Goal: Task Accomplishment & Management: Use online tool/utility

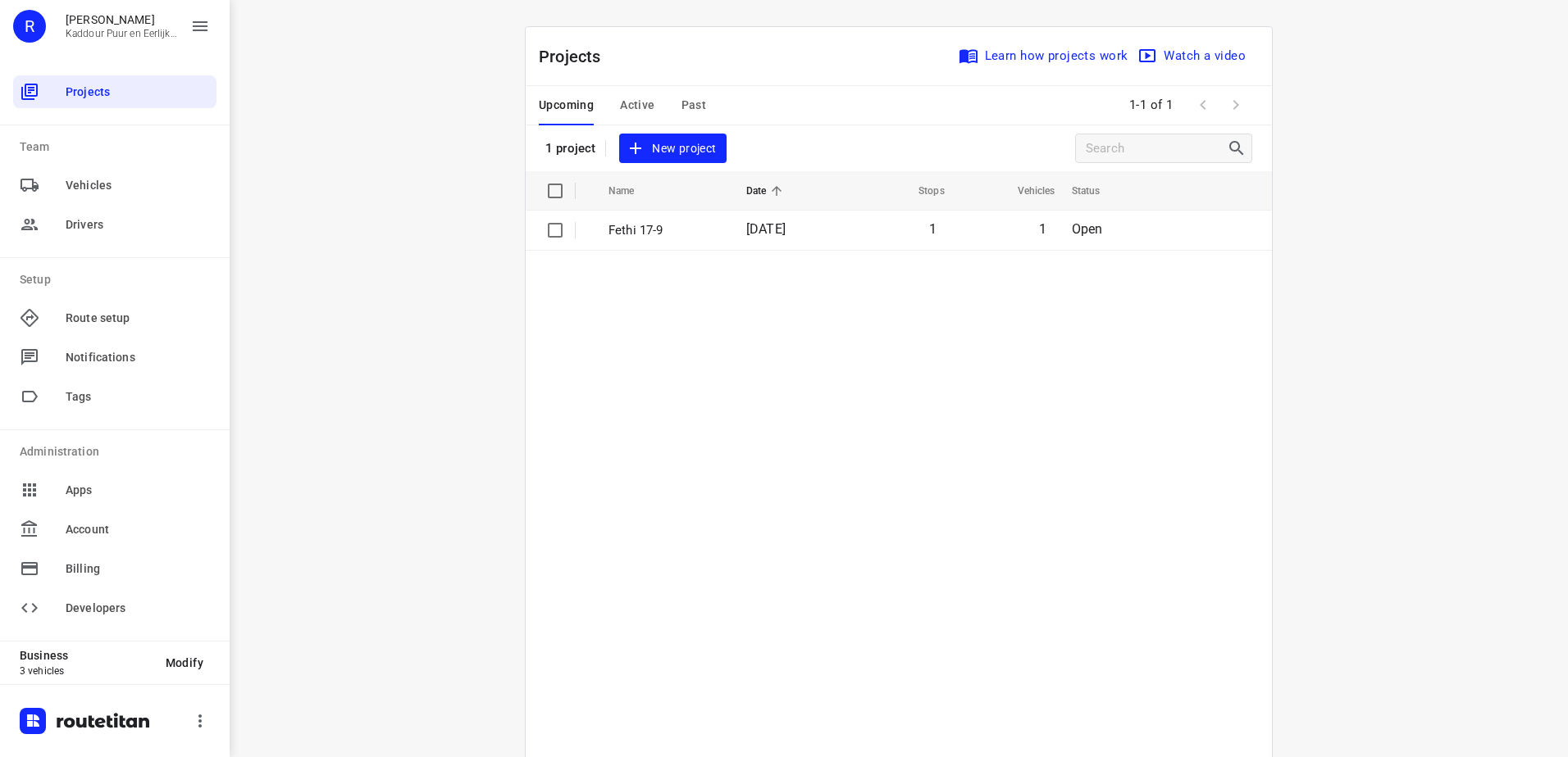
click at [637, 108] on span "Active" at bounding box center [637, 105] width 34 height 20
click at [567, 107] on span "Upcoming" at bounding box center [566, 105] width 55 height 20
click at [734, 233] on td "[DATE]" at bounding box center [786, 230] width 107 height 39
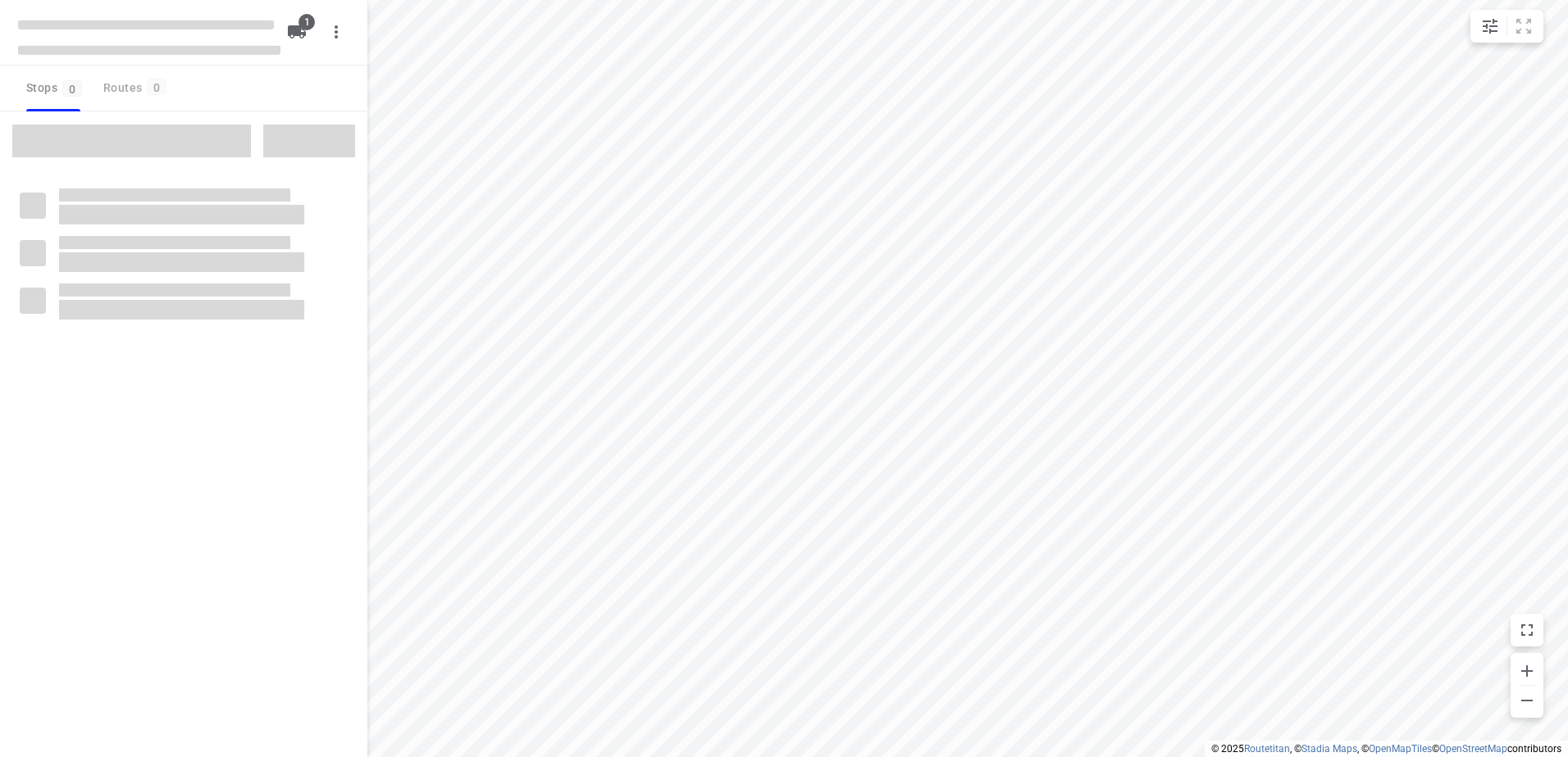
type input "distance"
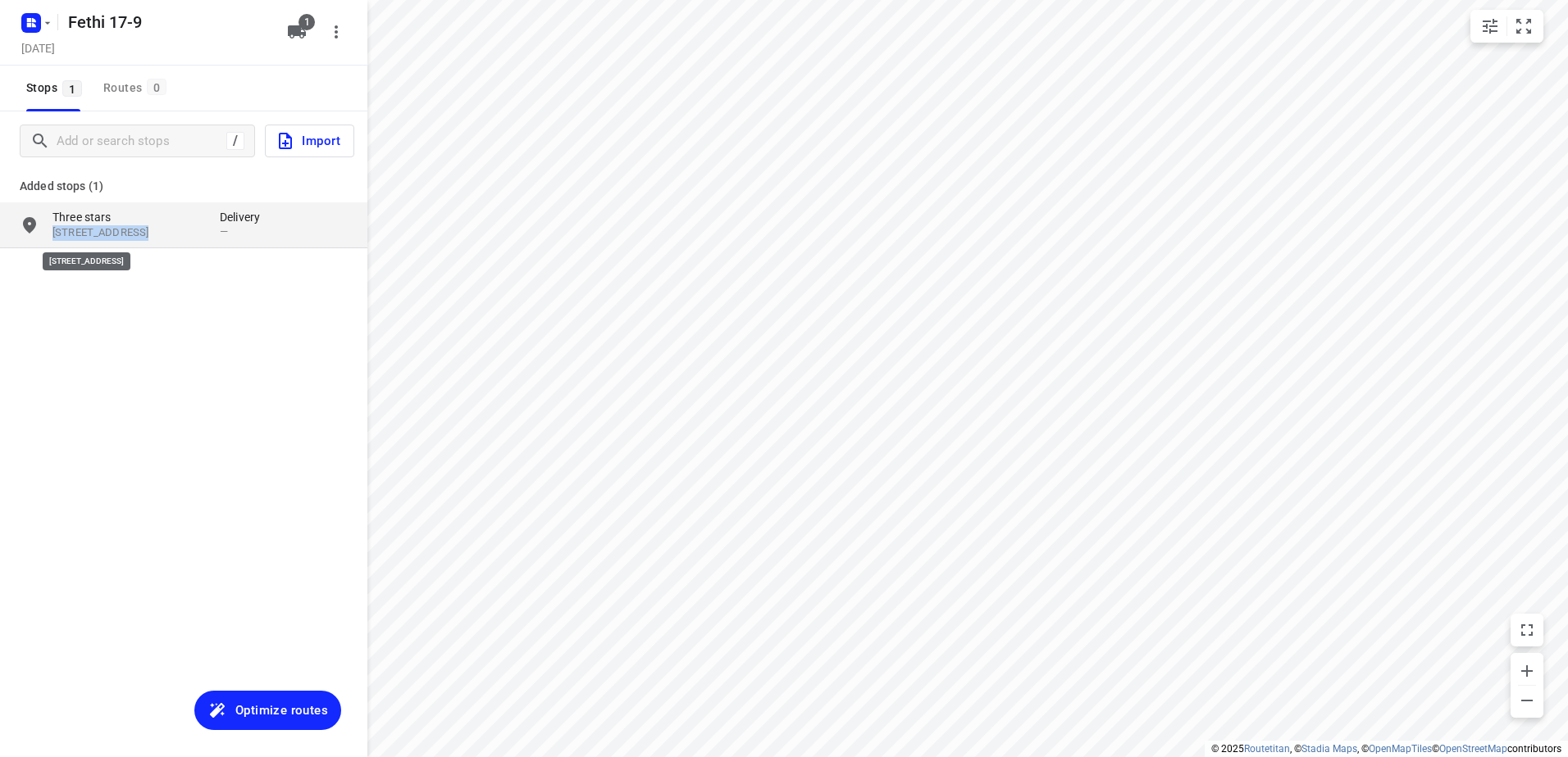
drag, startPoint x: 140, startPoint y: 218, endPoint x: 135, endPoint y: 229, distance: 12.1
click at [135, 229] on div "[STREET_ADDRESS]" at bounding box center [136, 225] width 168 height 32
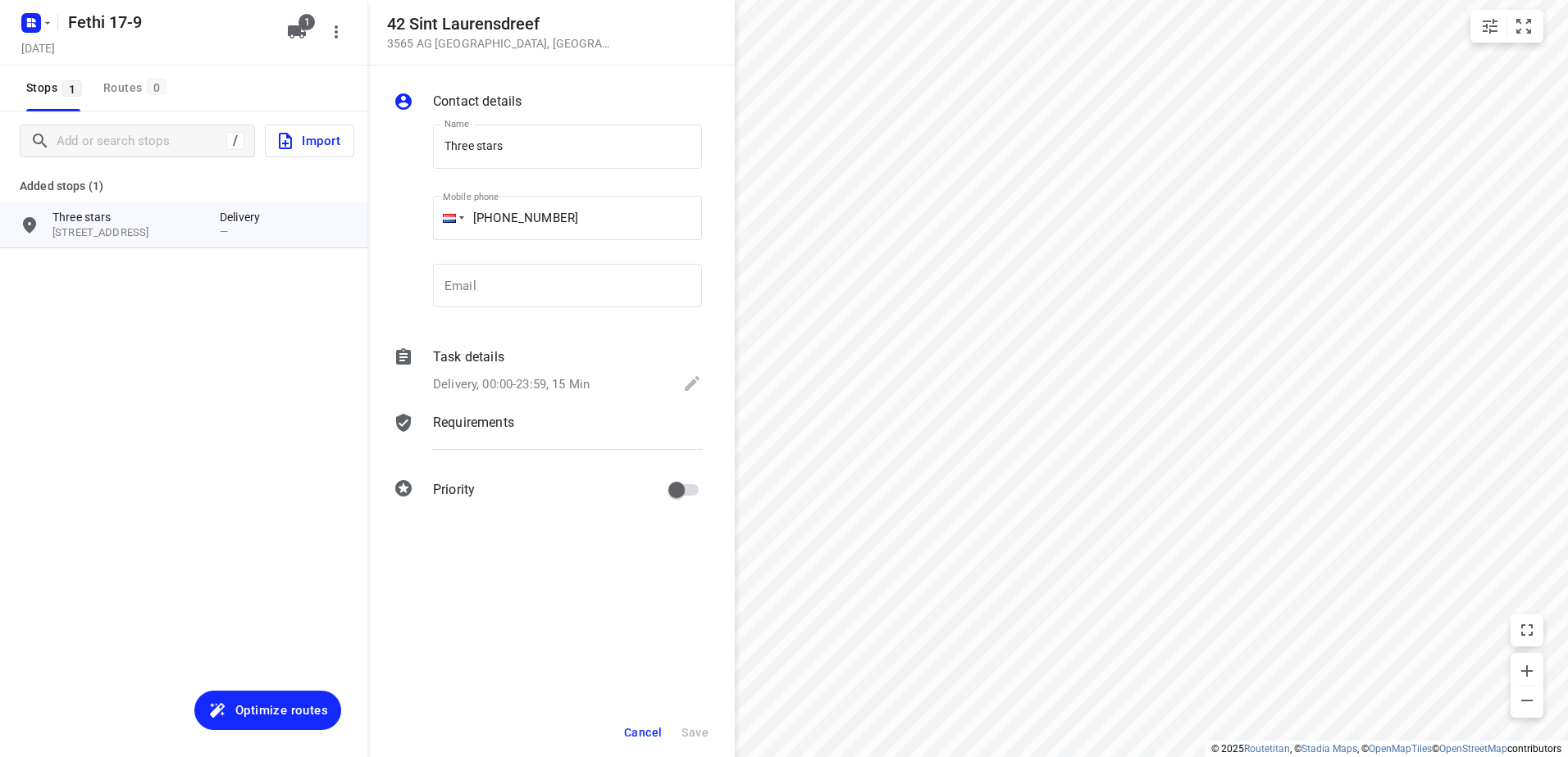
drag, startPoint x: 135, startPoint y: 229, endPoint x: 206, endPoint y: 466, distance: 247.4
click at [206, 466] on div "/ Import Added stops (1) Three stars 42 [STREET_ADDRESS] Delivery —" at bounding box center [183, 490] width 368 height 757
click at [647, 737] on span "Cancel" at bounding box center [643, 733] width 38 height 13
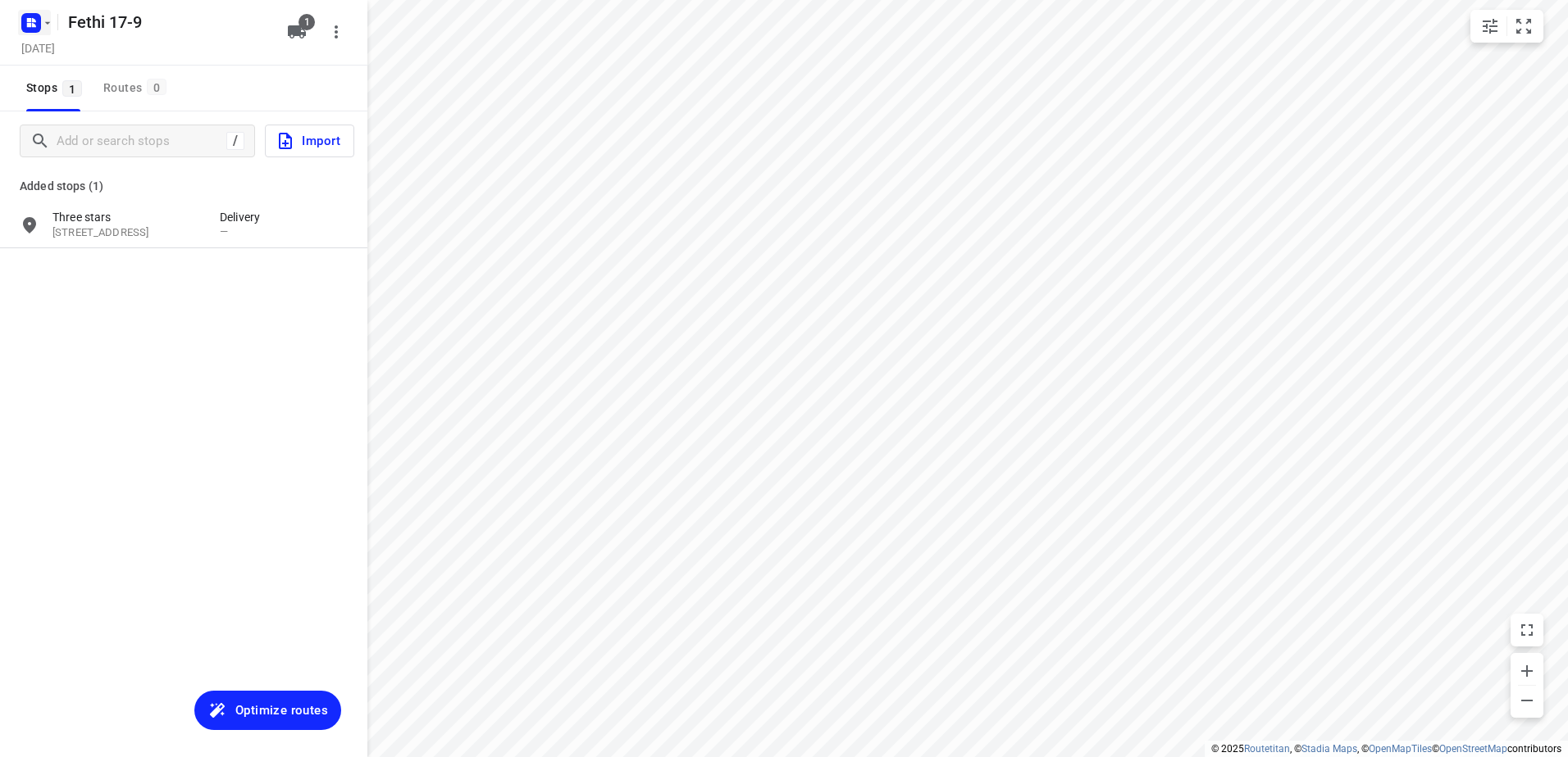
click at [42, 20] on icon "button" at bounding box center [47, 23] width 13 height 13
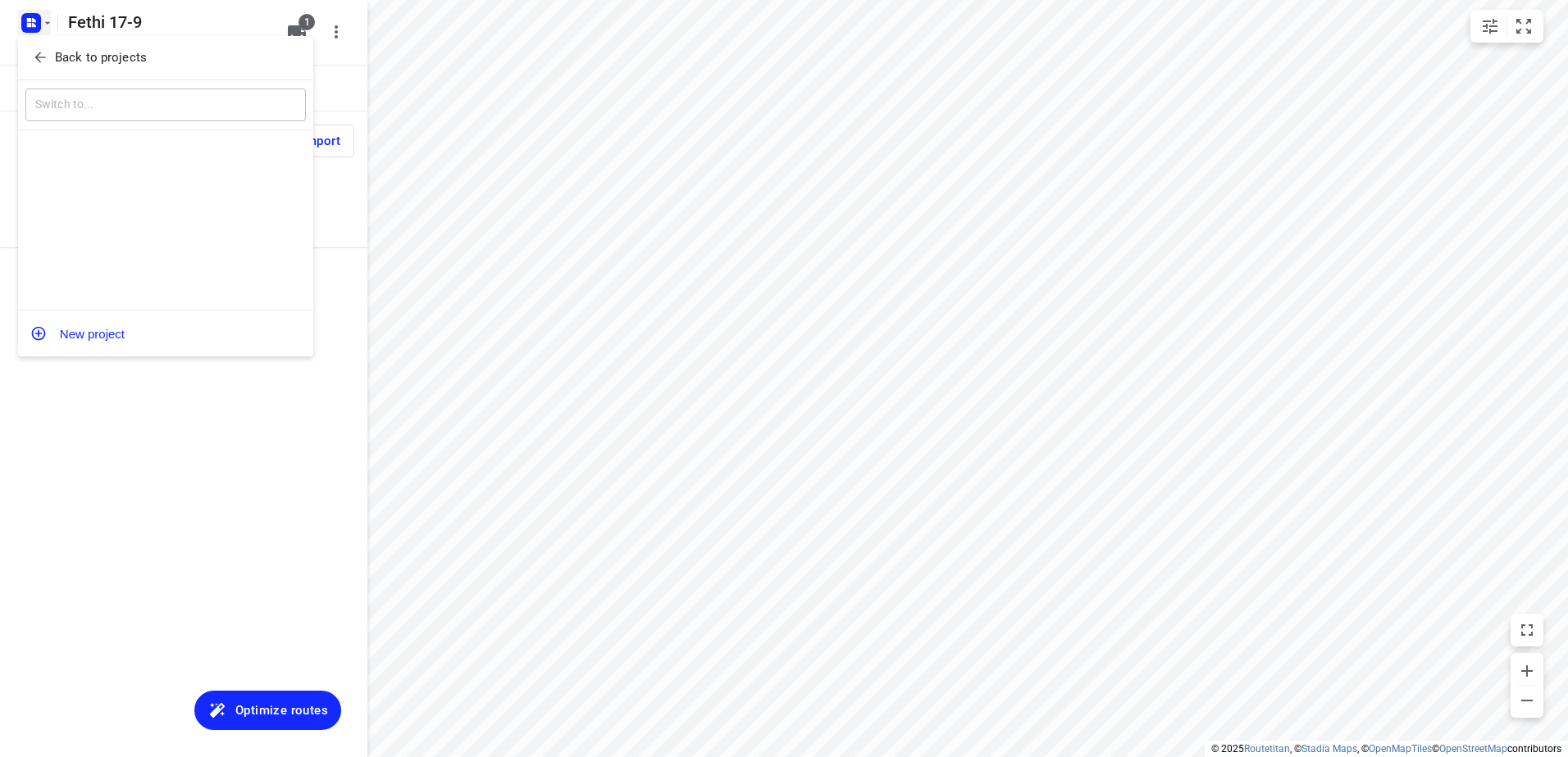
click at [129, 56] on p "Back to projects" at bounding box center [101, 58] width 92 height 19
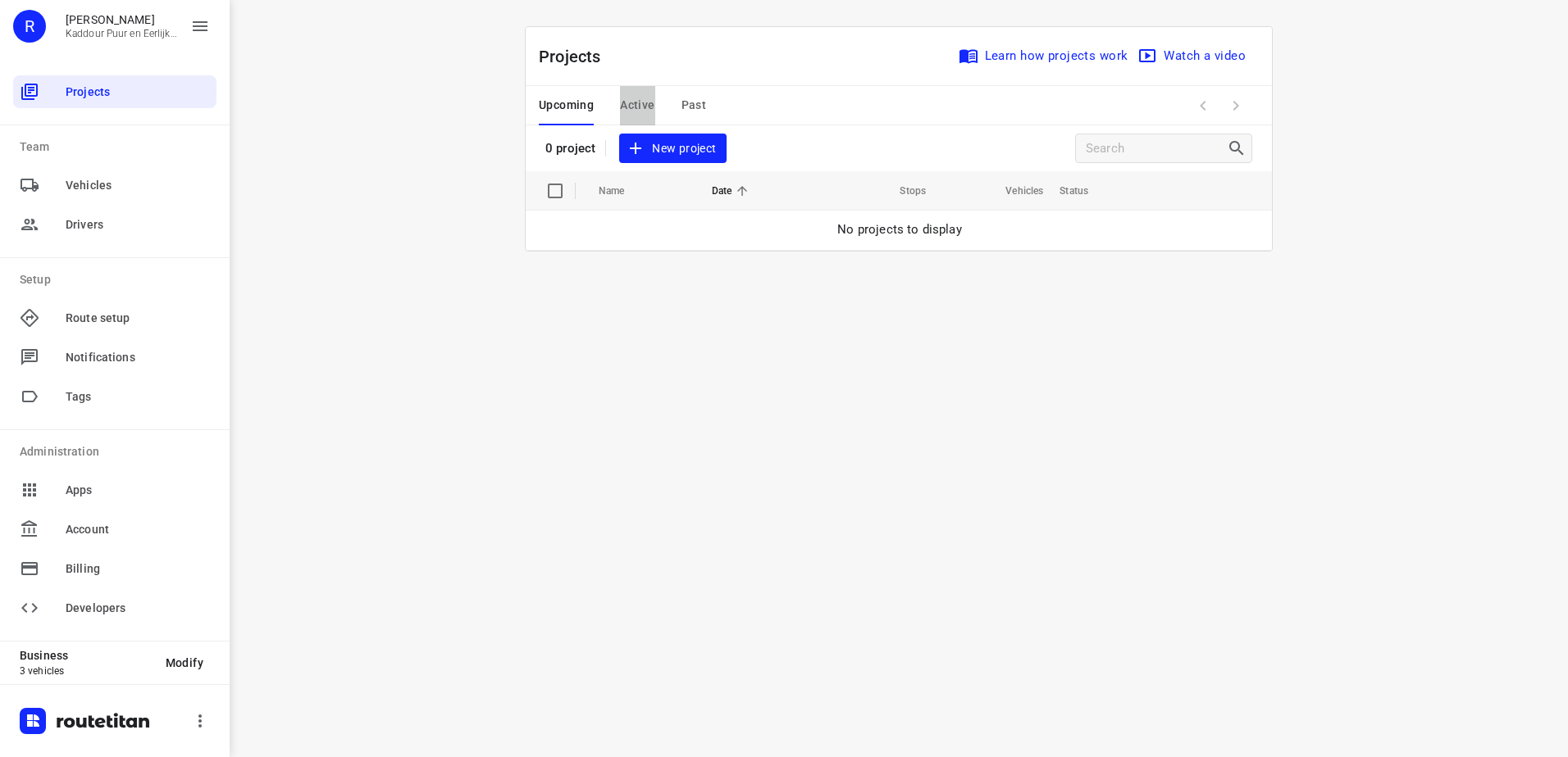
click at [639, 100] on span "Active" at bounding box center [637, 105] width 34 height 20
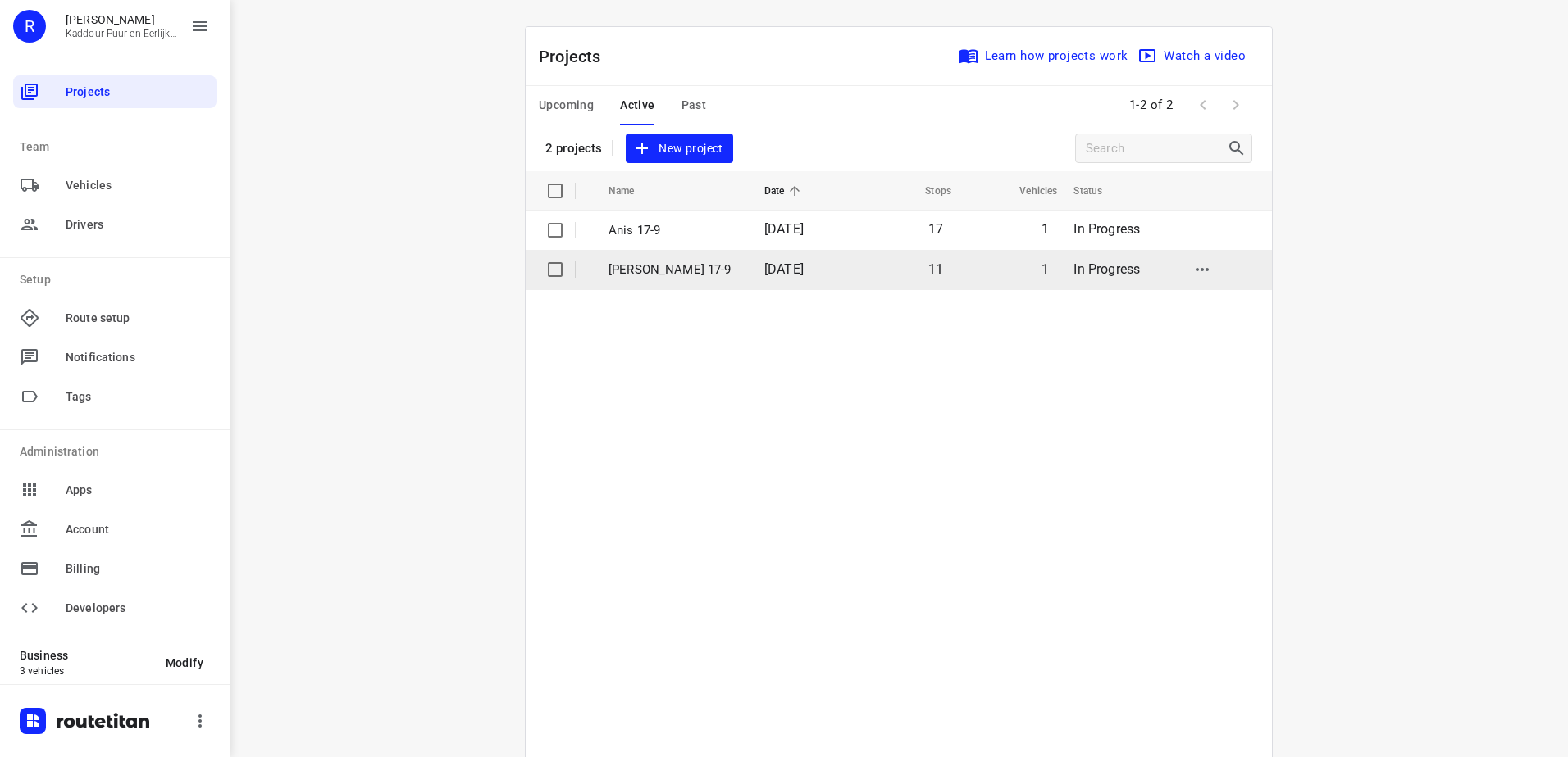
click at [649, 271] on p "[PERSON_NAME] 17-9" at bounding box center [674, 270] width 131 height 19
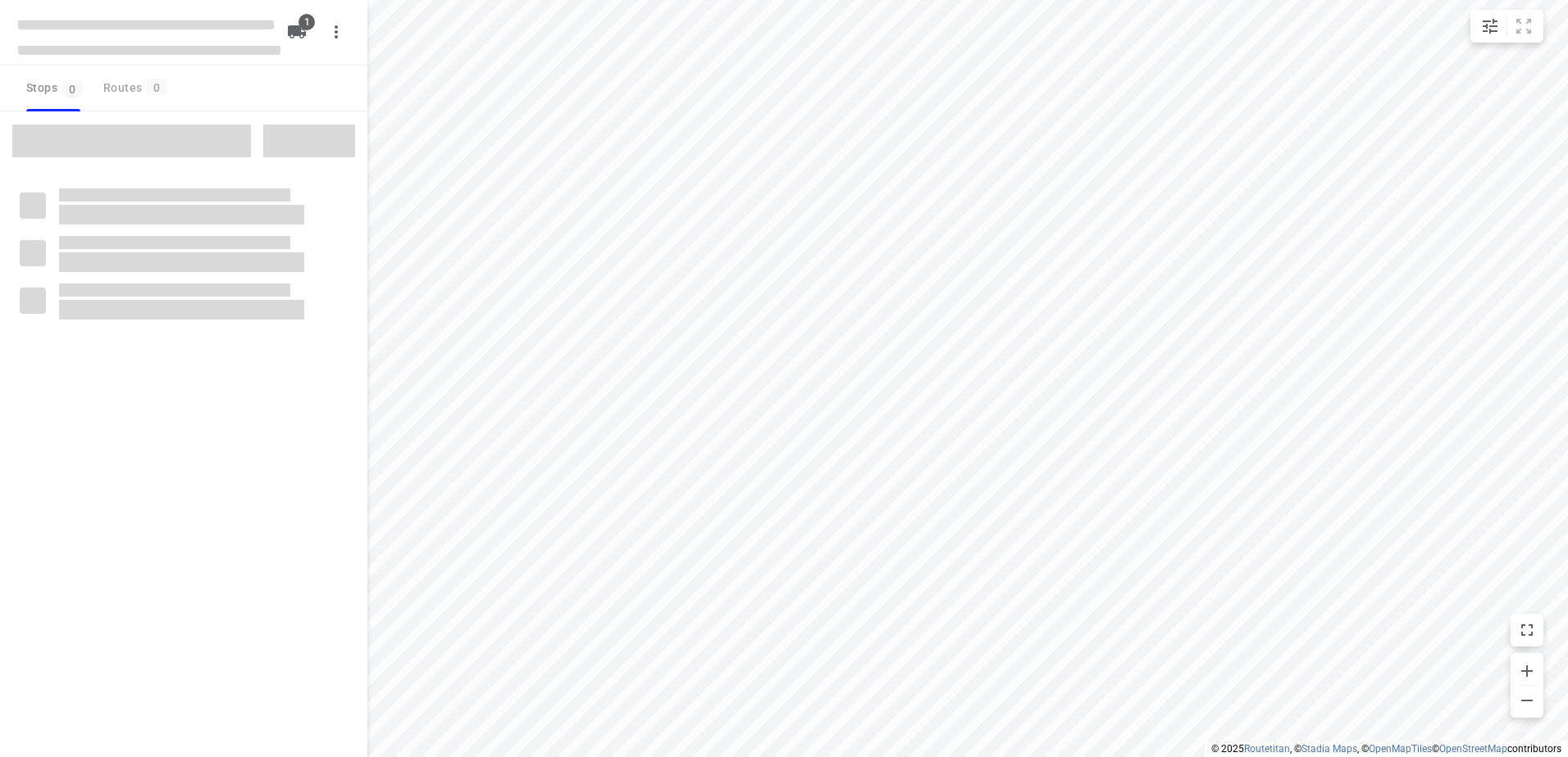
type input "distance"
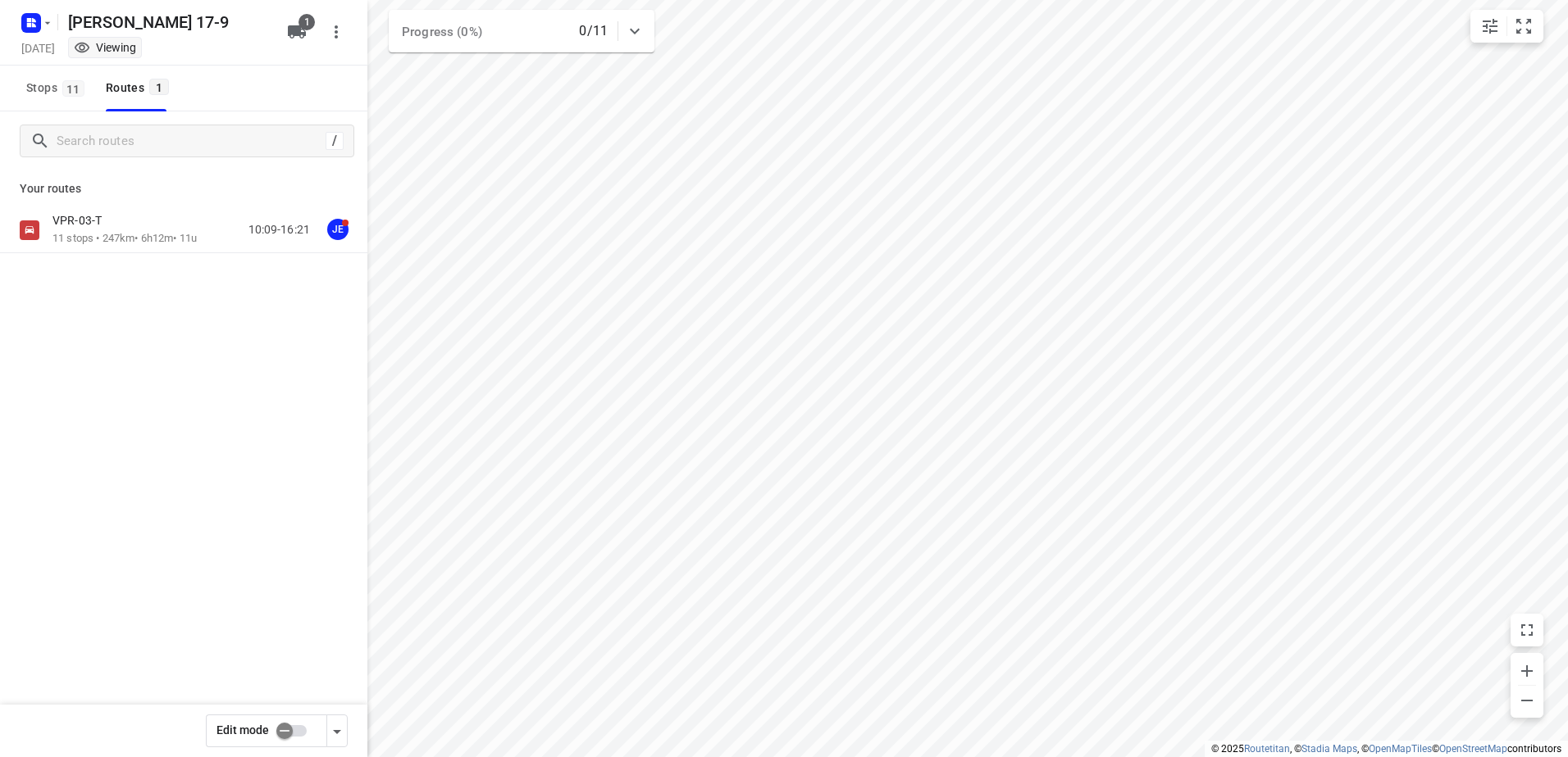
click at [121, 235] on p "11 stops • 247km • 6h12m • 11u" at bounding box center [124, 238] width 144 height 16
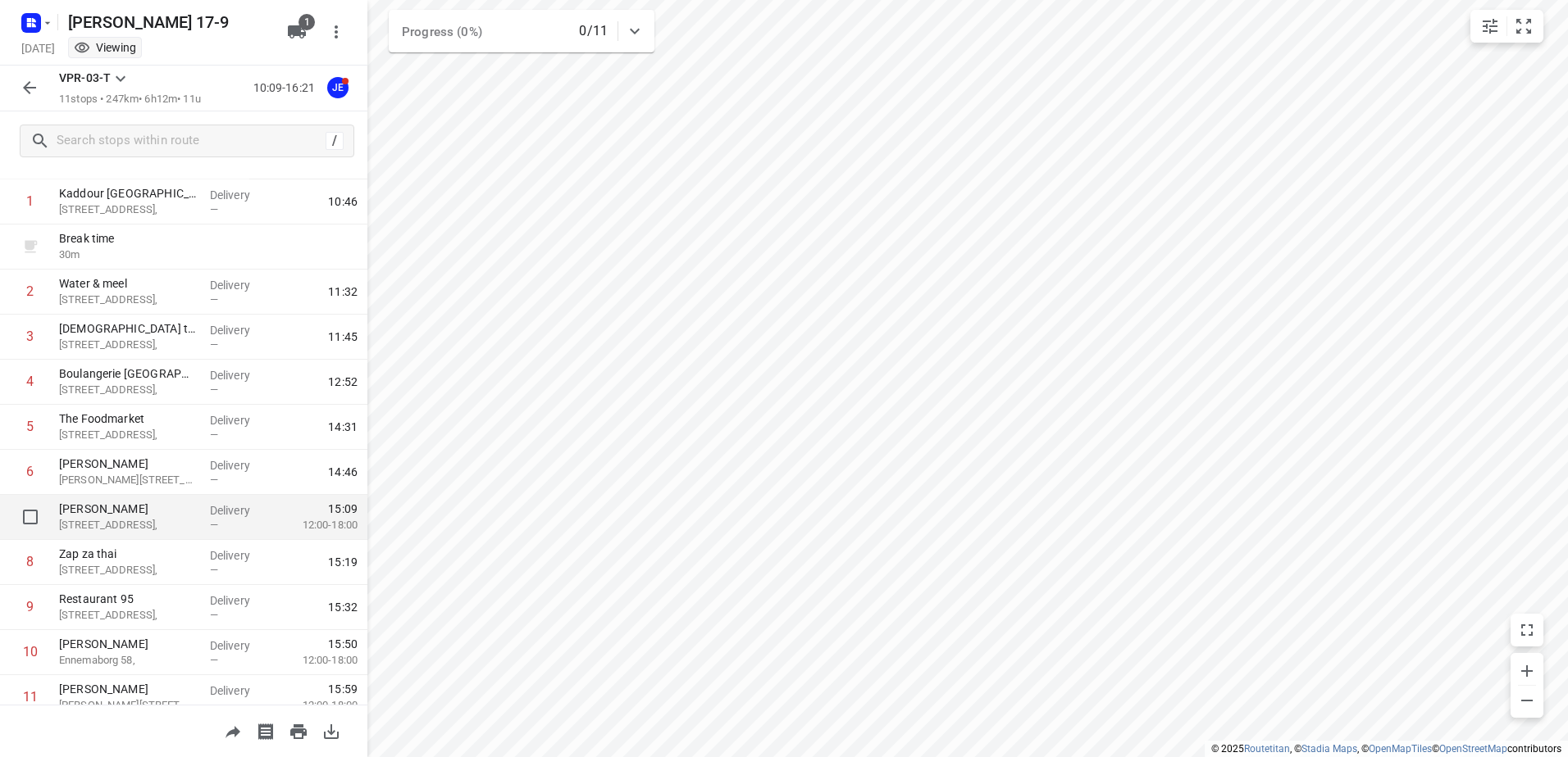
scroll to position [134, 0]
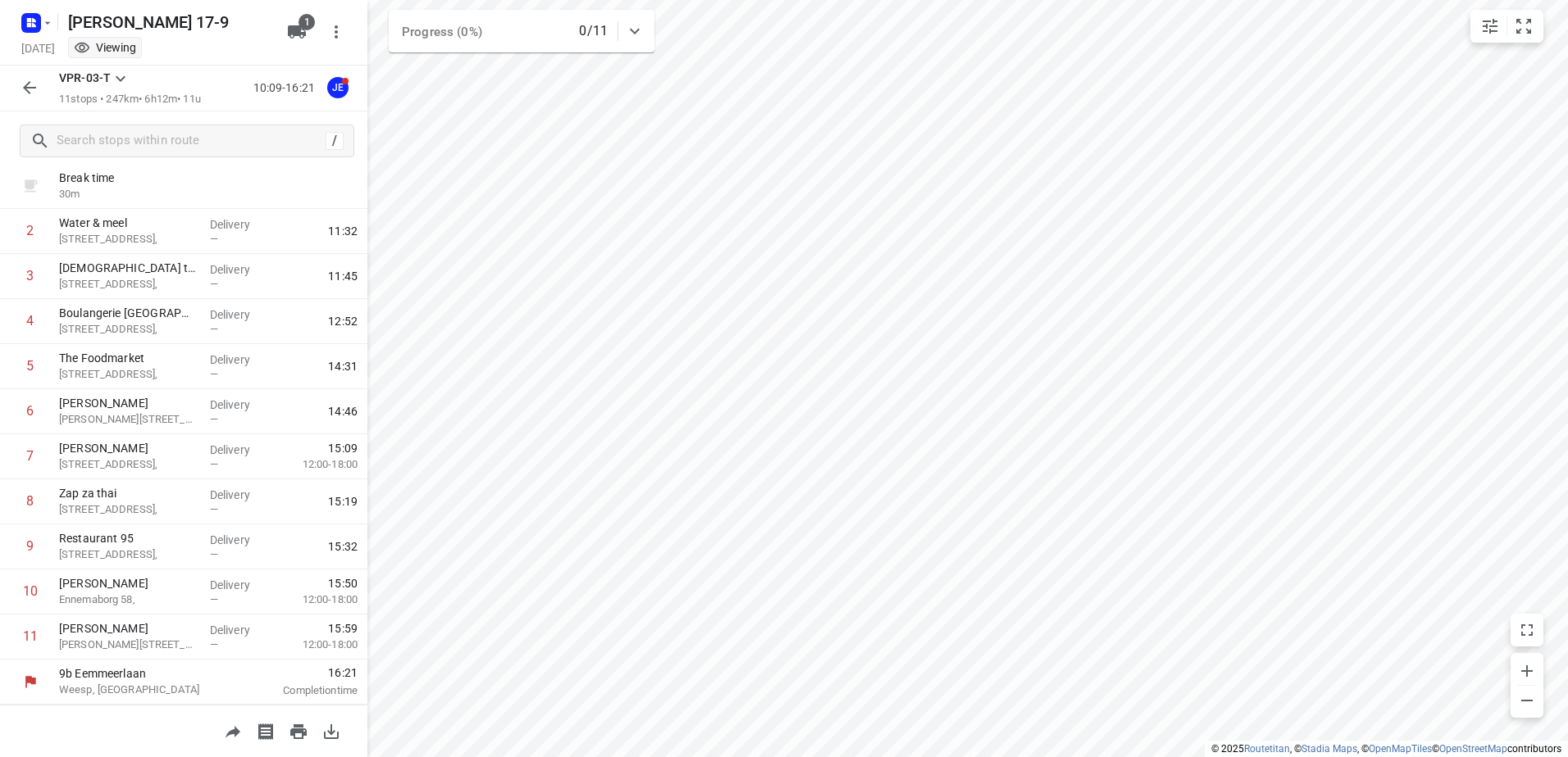
click at [14, 90] on button "button" at bounding box center [29, 87] width 33 height 33
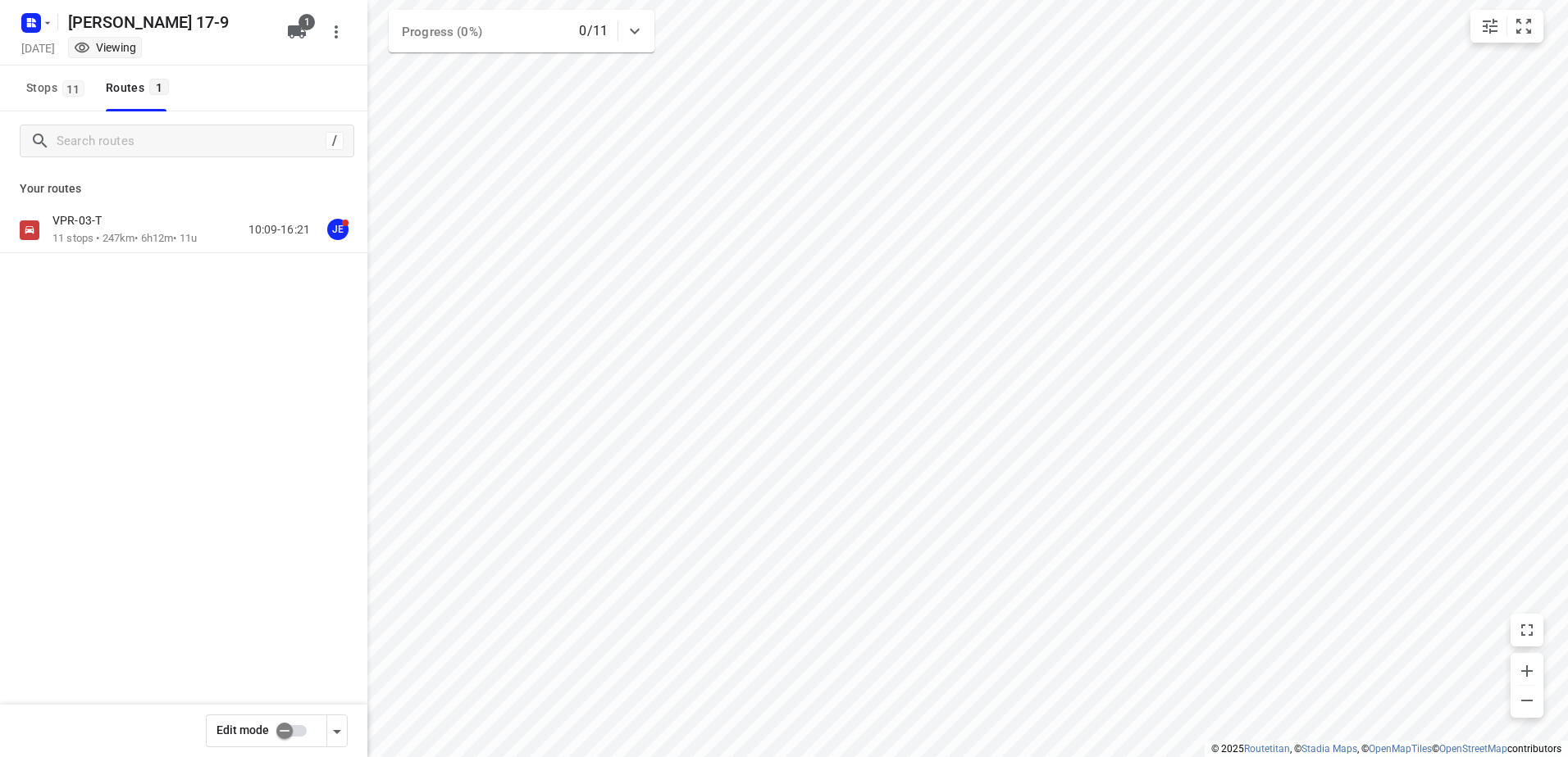
click at [32, 36] on div "Jeffey 17-9 Wednesday, Sep 17 Viewing" at bounding box center [149, 33] width 262 height 58
click at [32, 27] on rect "button" at bounding box center [31, 22] width 20 height 20
click at [74, 60] on p "Back to projects" at bounding box center [101, 58] width 92 height 19
